Goal: Find contact information: Find contact information

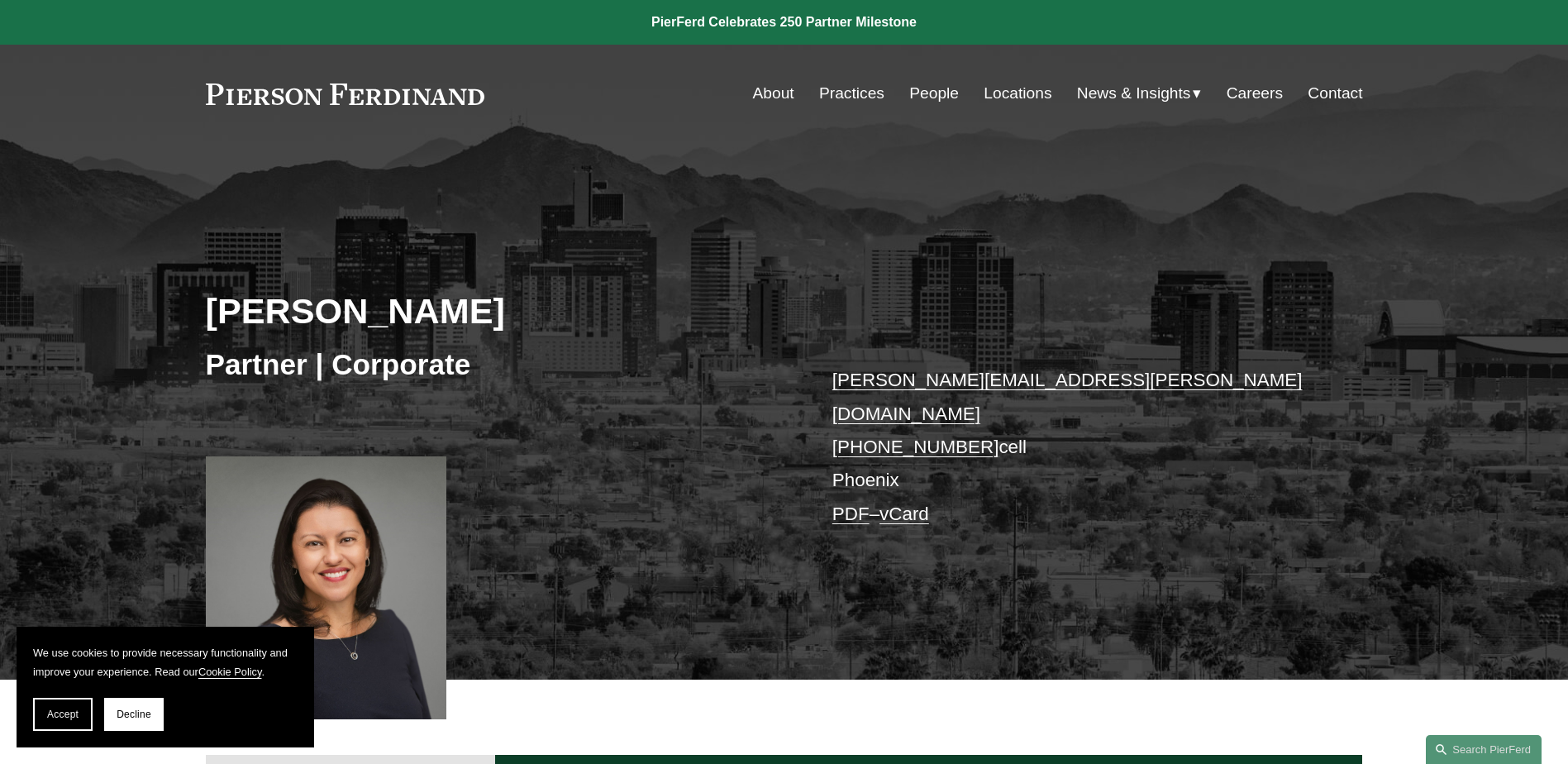
click at [861, 445] on p "marian.lalonde@pierferd.com +1.520.270.6086 cell Phoenix PDF – vCard" at bounding box center [1073, 447] width 482 height 167
click at [1019, 95] on link "Locations" at bounding box center [1017, 94] width 68 height 31
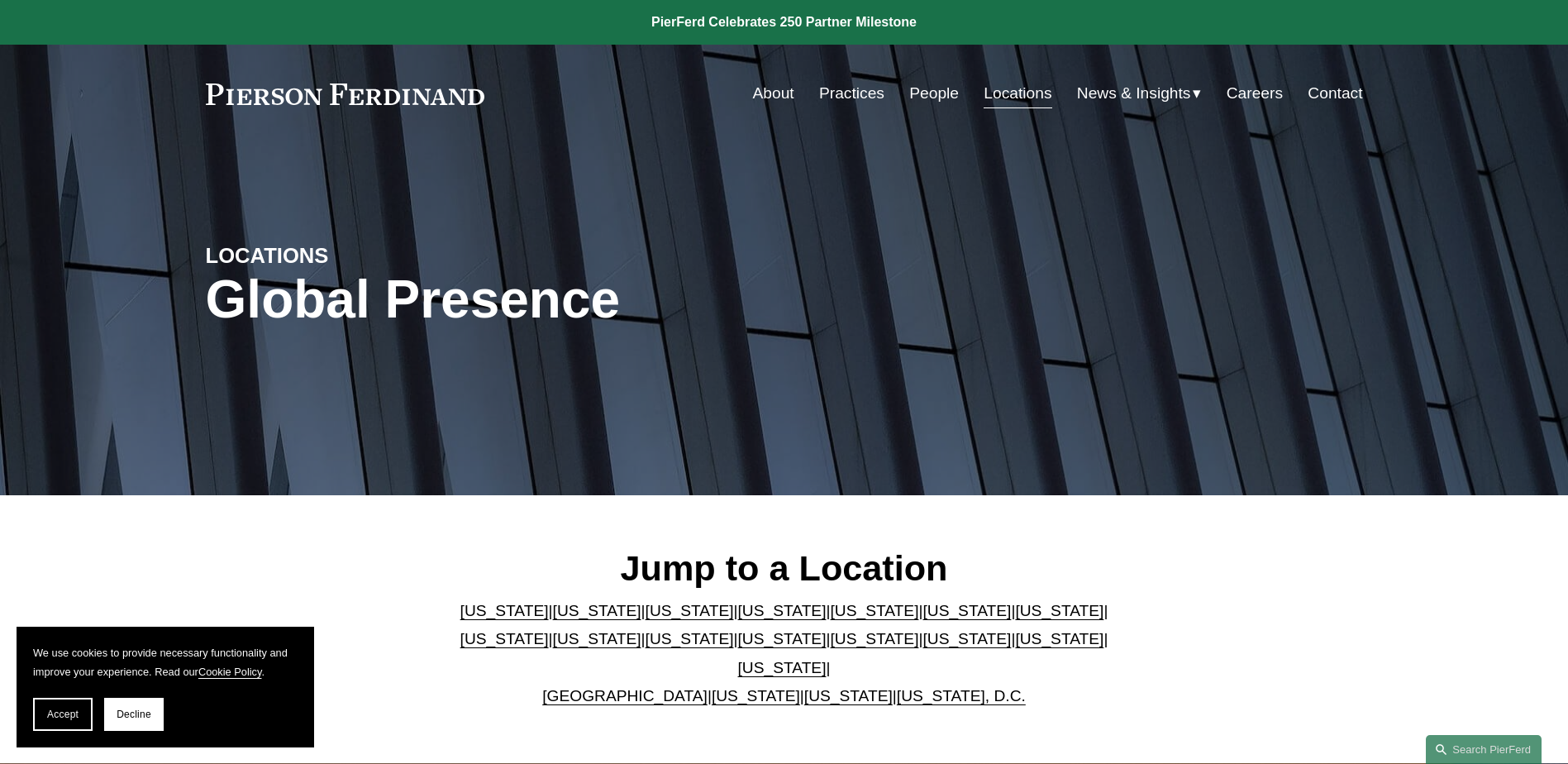
click at [464, 620] on link "[US_STATE]" at bounding box center [504, 610] width 89 height 18
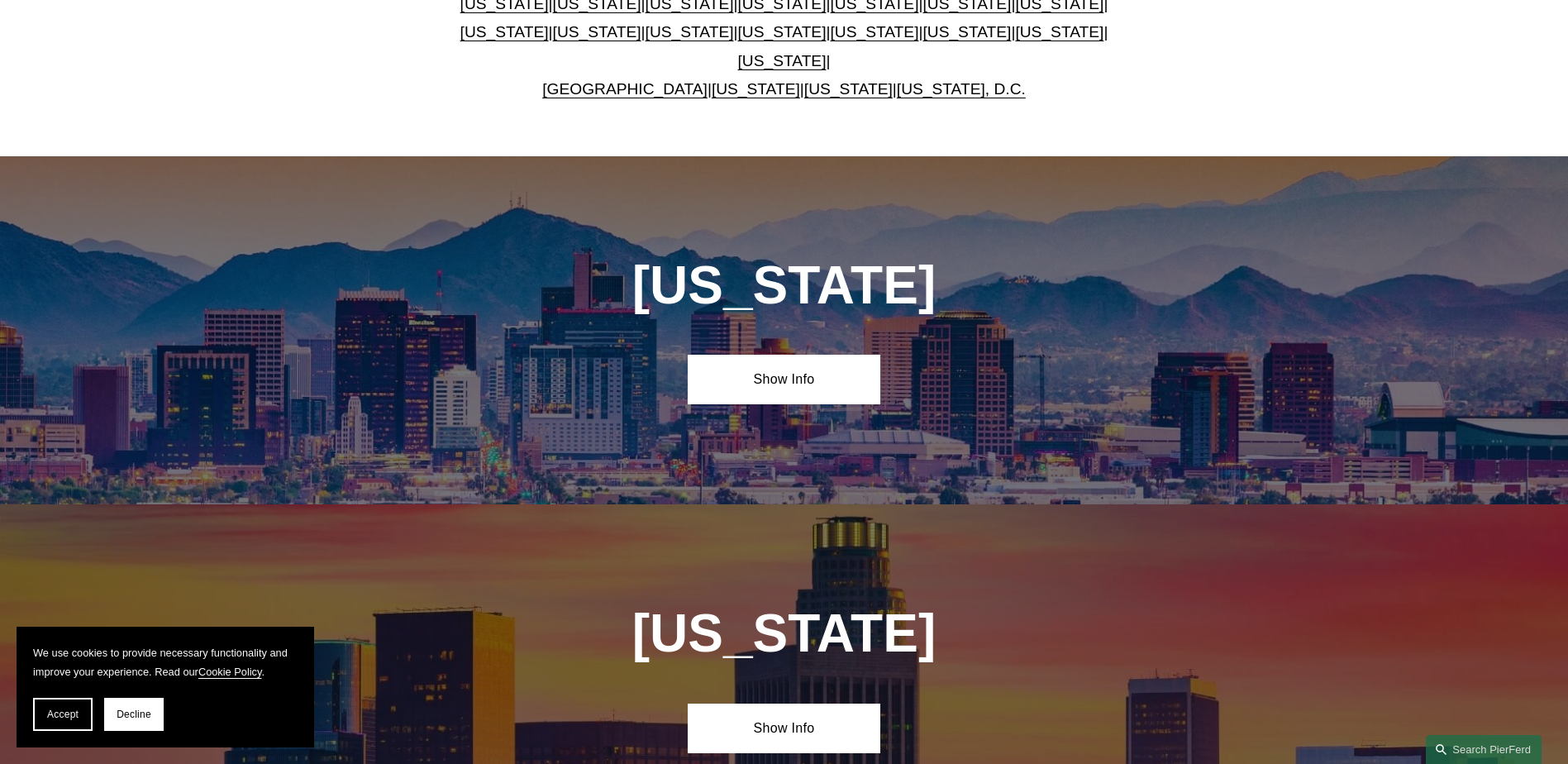
scroll to position [750, 0]
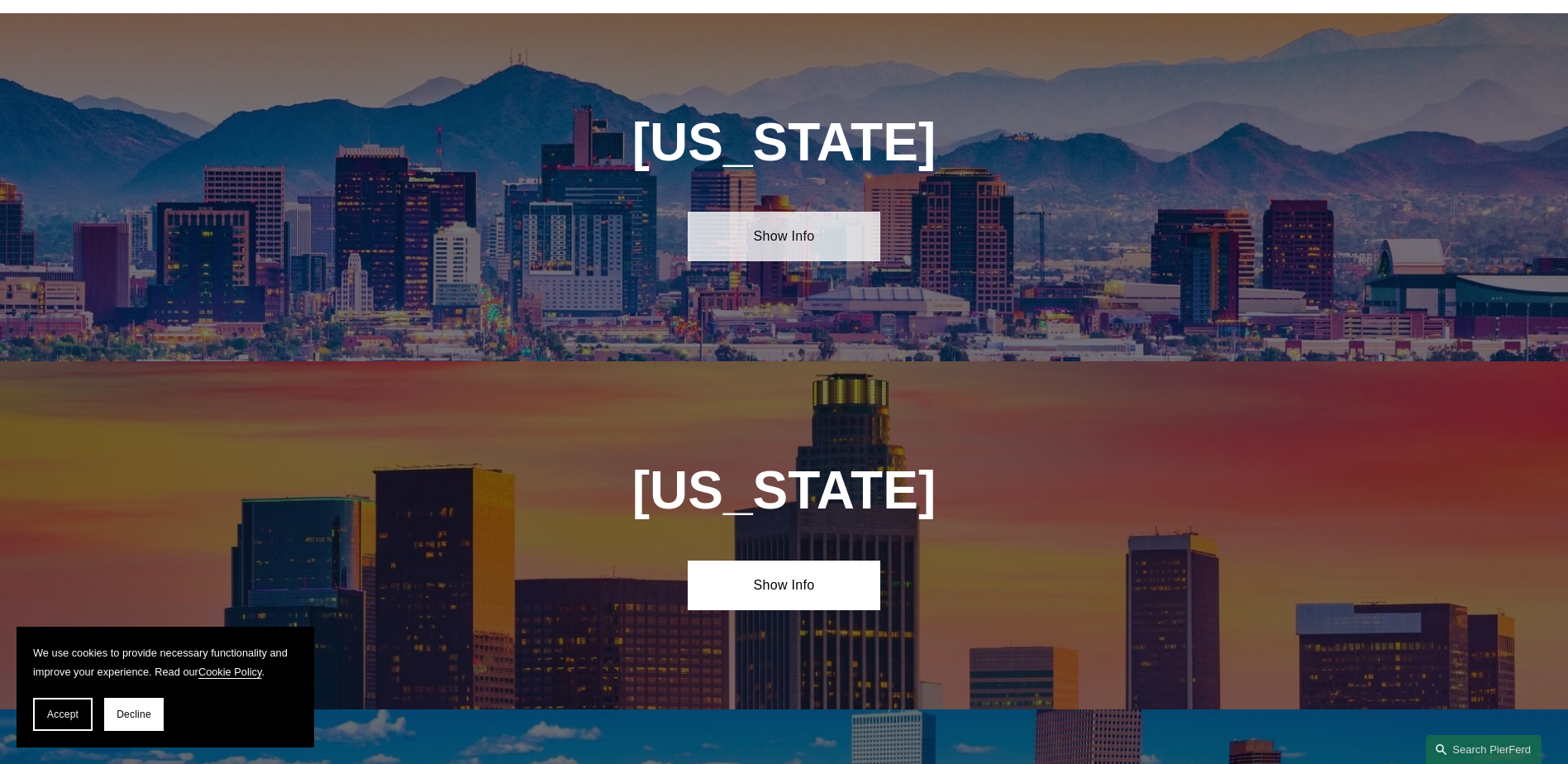
click at [843, 214] on link "Show Info" at bounding box center [784, 237] width 193 height 50
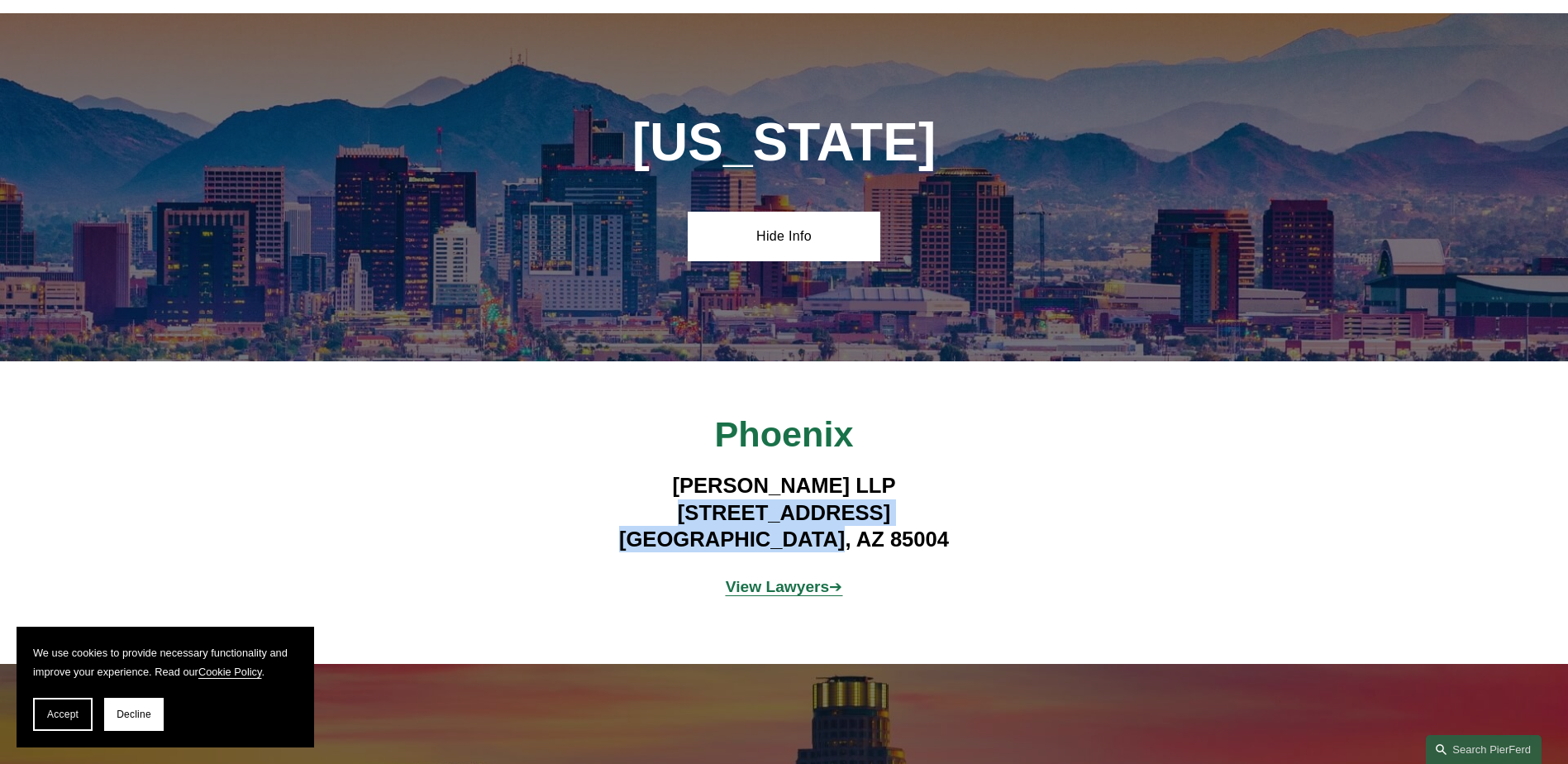
drag, startPoint x: 621, startPoint y: 497, endPoint x: 922, endPoint y: 526, distance: 302.4
click at [922, 526] on h4 "[PERSON_NAME] LLP [STREET_ADDRESS]" at bounding box center [784, 512] width 482 height 81
copy h4 "[STREET_ADDRESS]"
